Goal: Task Accomplishment & Management: Complete application form

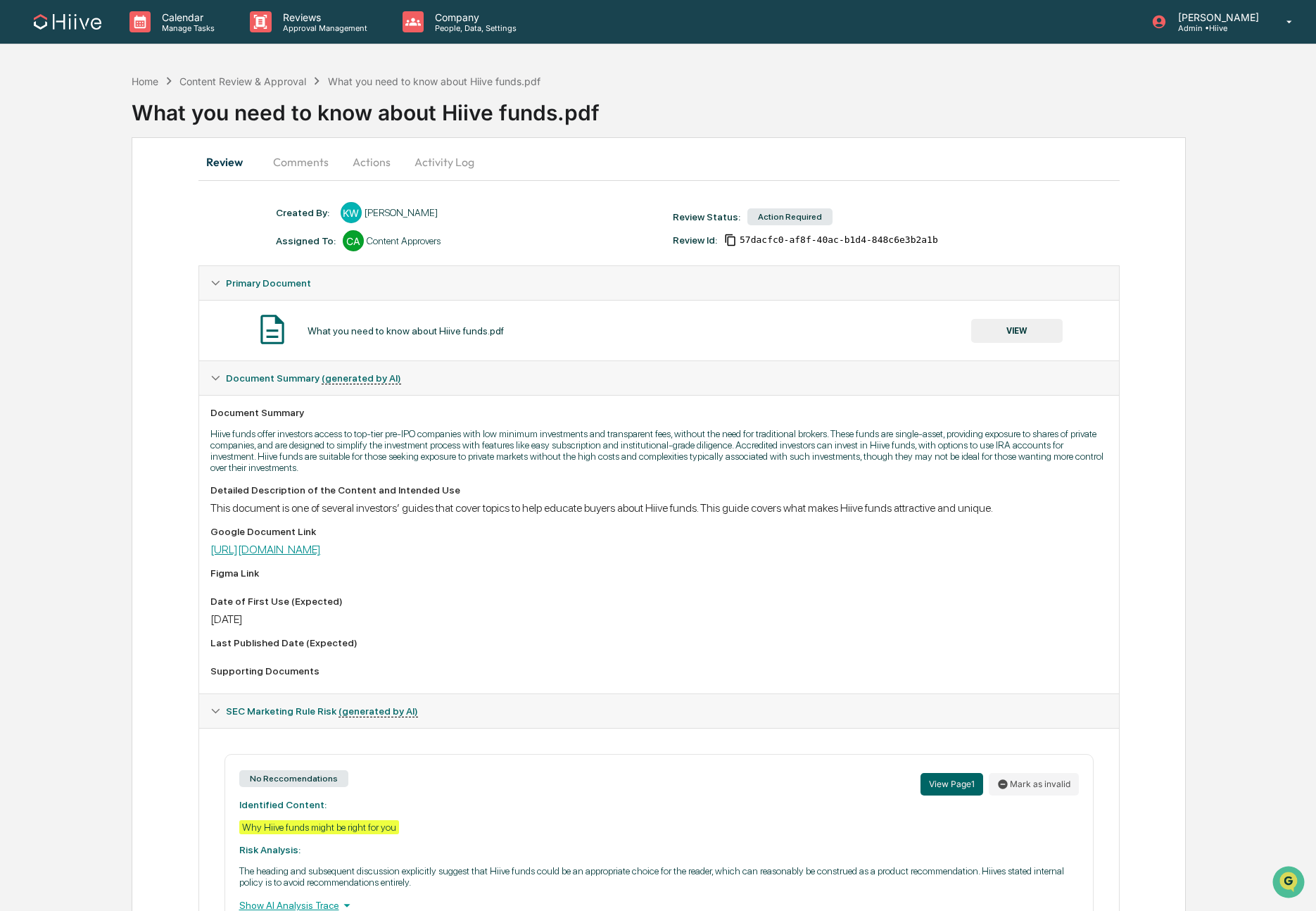
click at [321, 557] on link "[URL][DOMAIN_NAME]" at bounding box center [266, 549] width 111 height 13
click at [1001, 333] on button "VIEW" at bounding box center [1016, 330] width 91 height 24
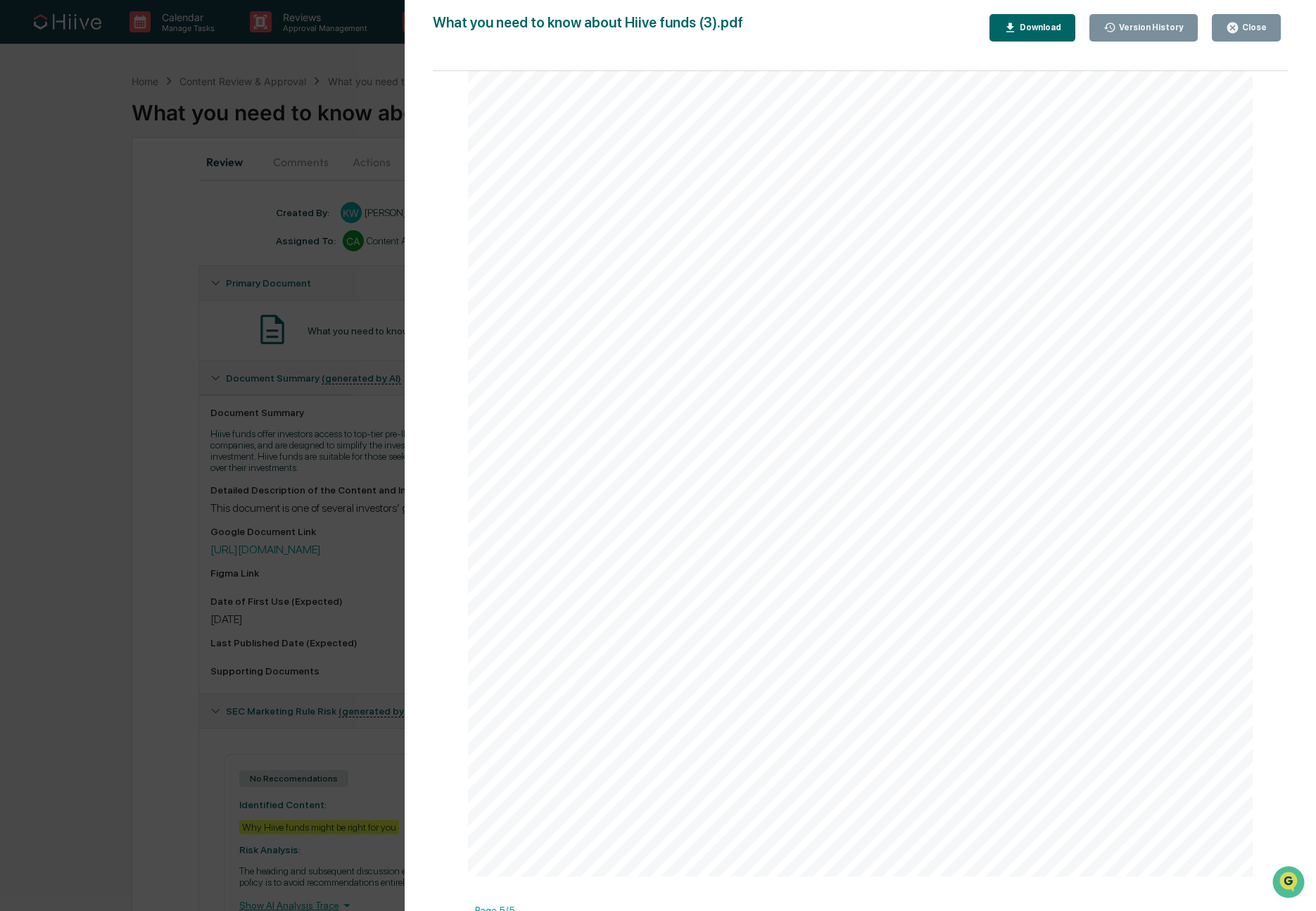
scroll to position [3433, 0]
click at [351, 565] on div "Version History [DATE] 05:16 PM [PERSON_NAME] [DATE] 11:02 PM [PERSON_NAME] [DA…" at bounding box center [658, 455] width 1316 height 911
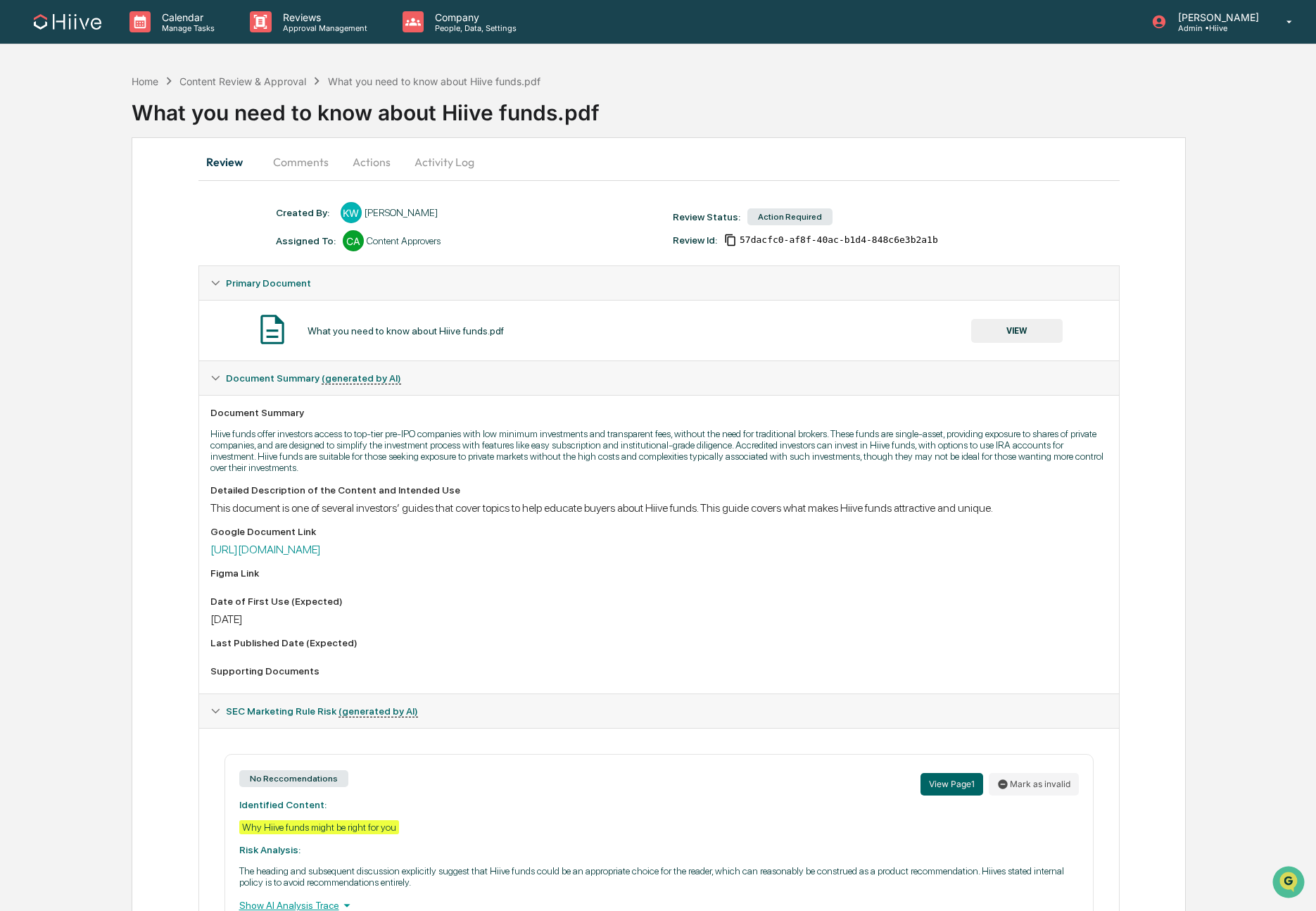
click at [386, 160] on button "Actions" at bounding box center [371, 162] width 63 height 34
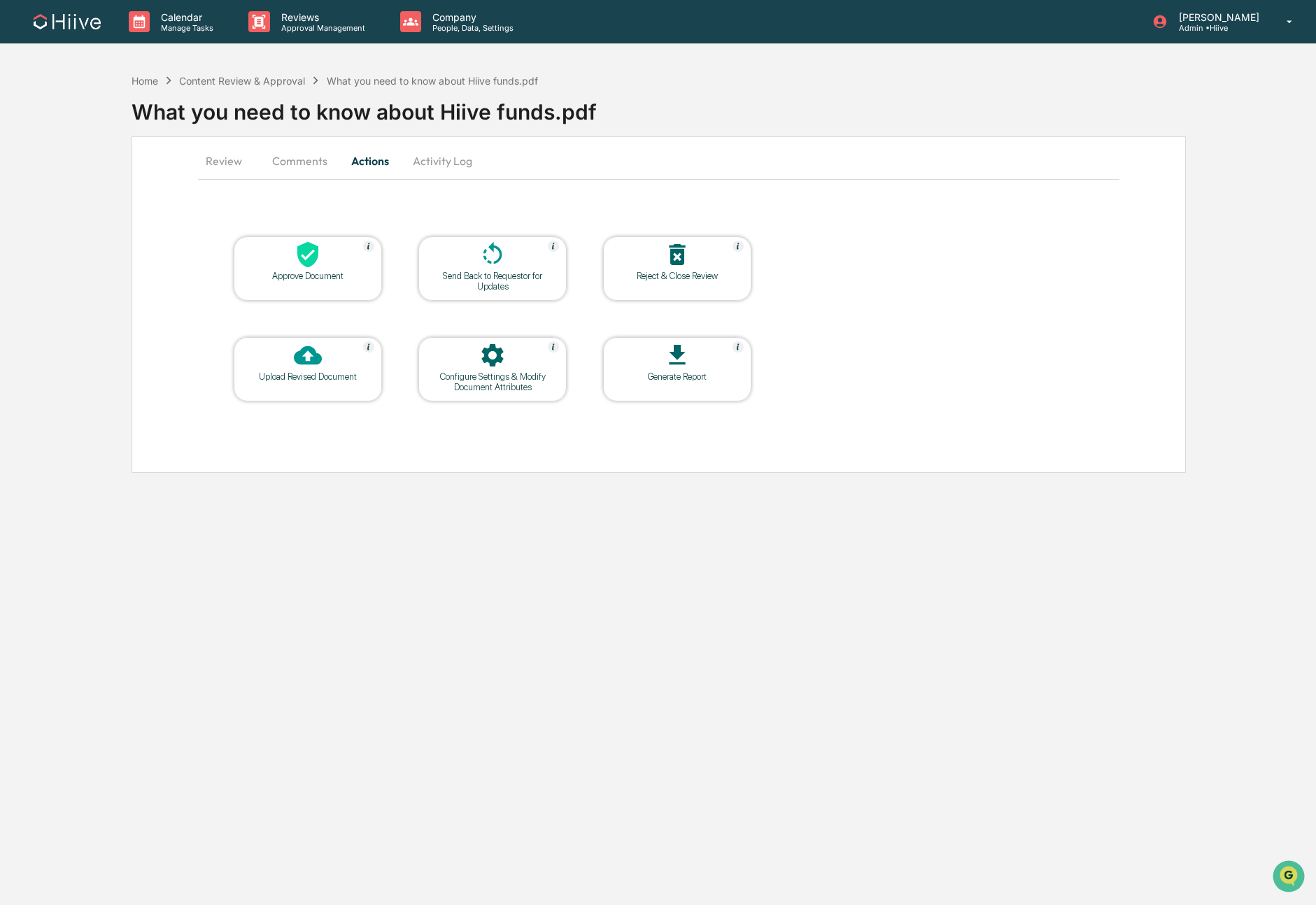
click at [304, 261] on icon at bounding box center [307, 255] width 21 height 26
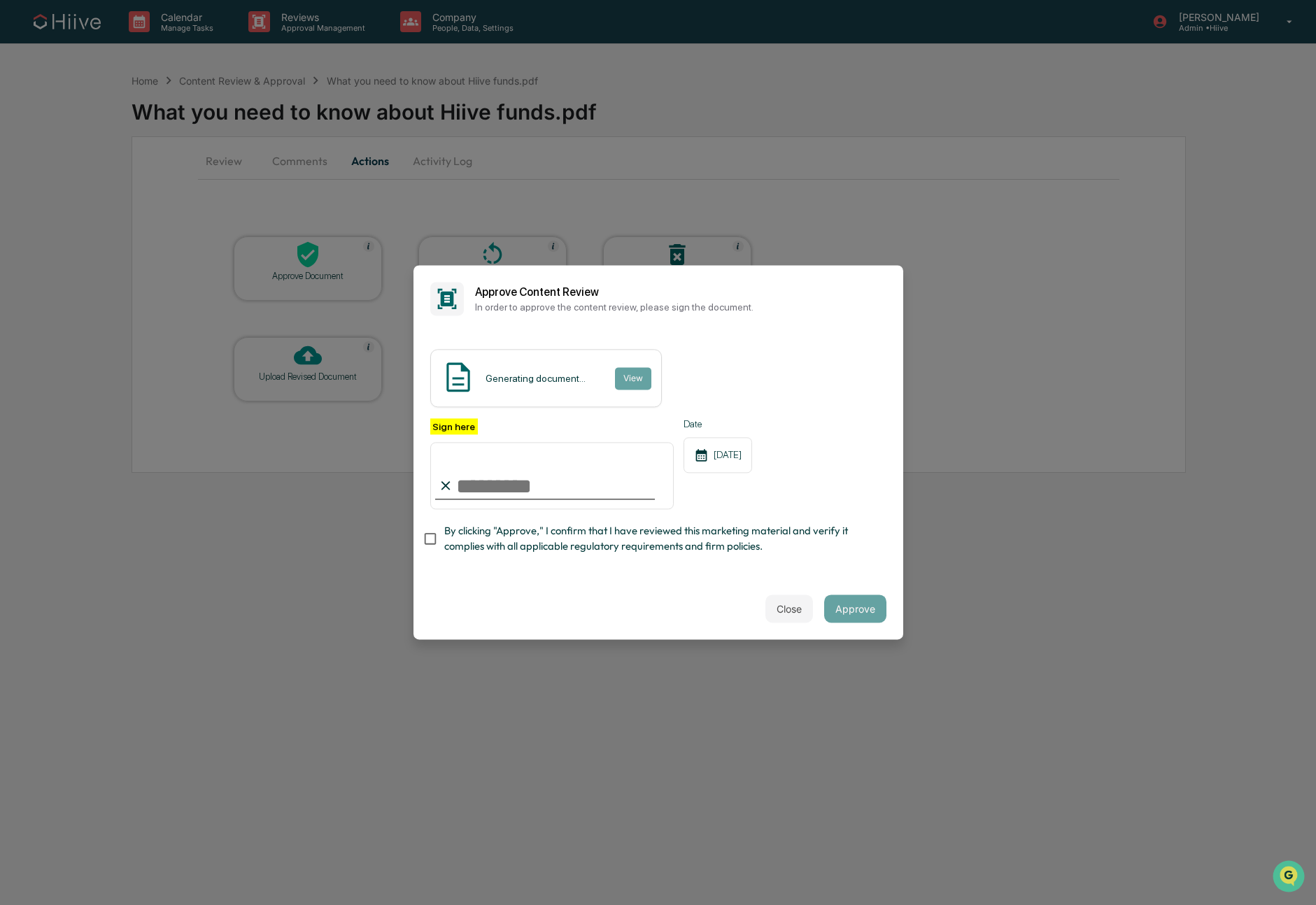
click at [0, 904] on com-1password-button at bounding box center [0, 905] width 0 height 0
click at [548, 482] on input "Sign here" at bounding box center [552, 475] width 244 height 67
type input "**********"
click at [499, 546] on span "By clicking "Approve," I confirm that I have reviewed this marketing material a…" at bounding box center [659, 538] width 431 height 31
click at [850, 610] on button "Approve" at bounding box center [855, 609] width 62 height 28
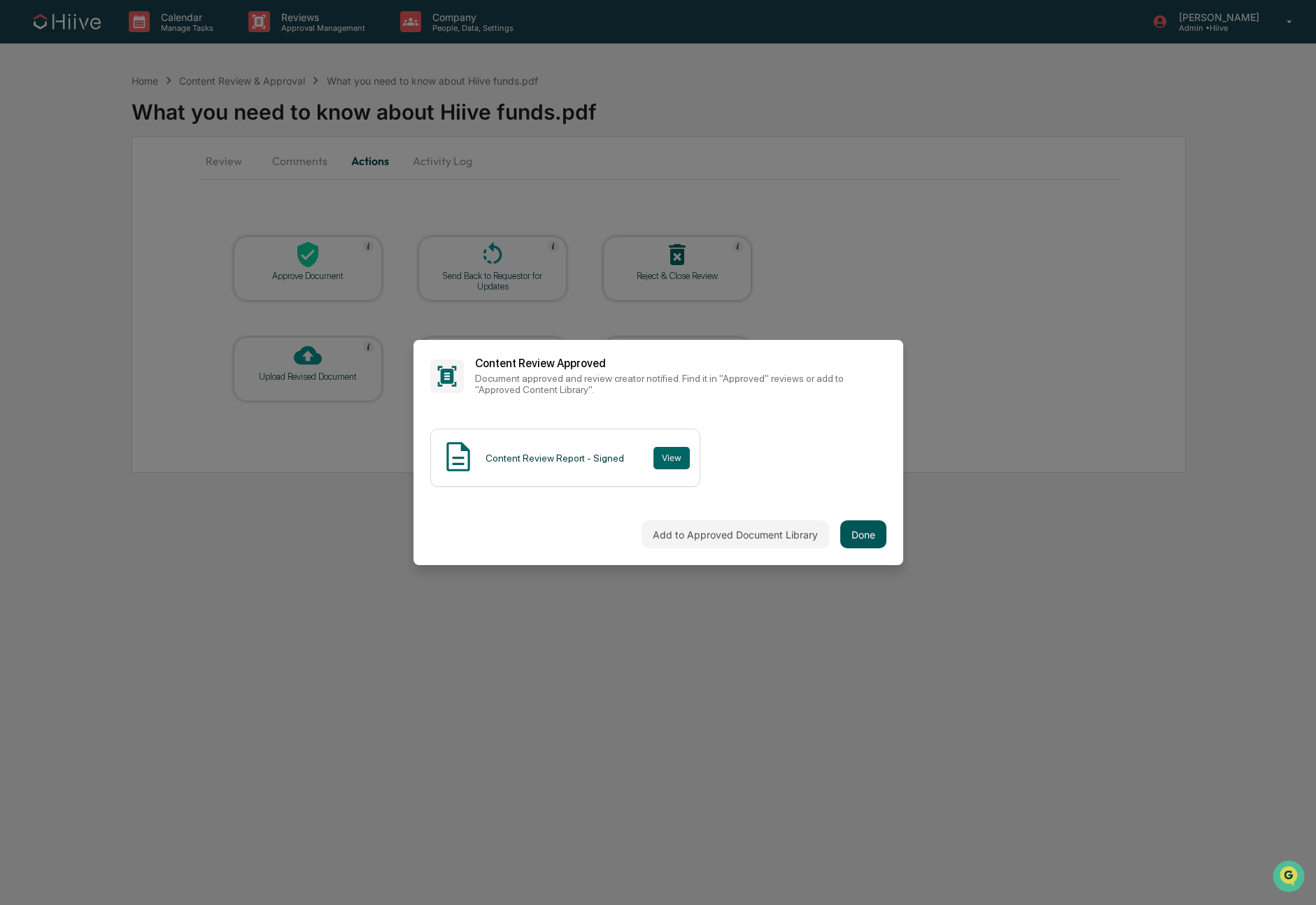
click at [866, 531] on button "Done" at bounding box center [863, 534] width 46 height 28
